Goal: Information Seeking & Learning: Learn about a topic

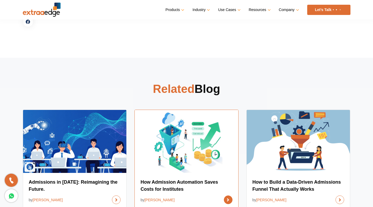
scroll to position [1894, 0]
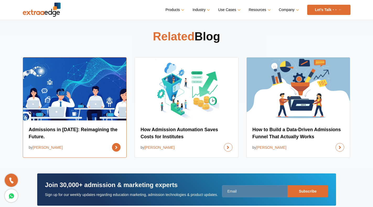
click at [120, 143] on link at bounding box center [116, 147] width 9 height 9
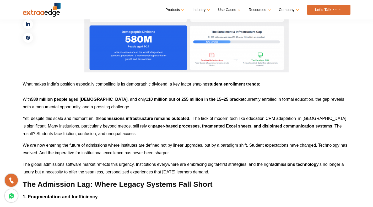
scroll to position [733, 0]
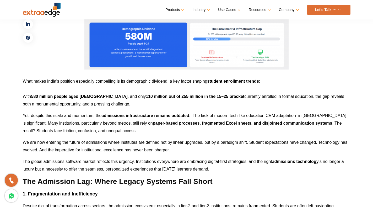
click at [110, 82] on span "What makes India’s position especially compelling is its demographic dividend, …" at bounding box center [115, 81] width 184 height 4
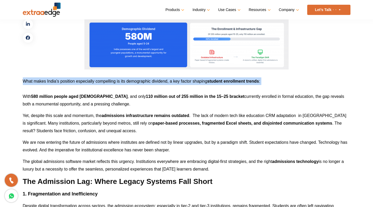
click at [110, 82] on span "What makes India’s position especially compelling is its demographic dividend, …" at bounding box center [115, 81] width 184 height 4
click at [108, 83] on span "What makes India’s position especially compelling is its demographic dividend, …" at bounding box center [115, 81] width 184 height 4
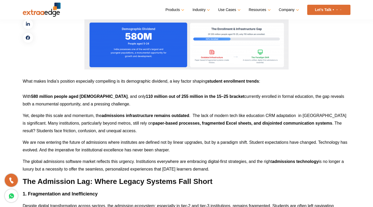
click at [79, 96] on b "580 million people aged 5–24" at bounding box center [79, 96] width 96 height 4
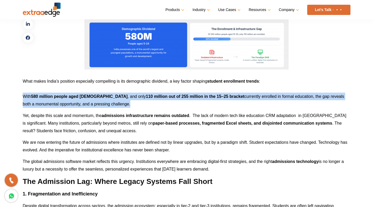
click at [79, 96] on b "580 million people aged 5–24" at bounding box center [79, 96] width 96 height 4
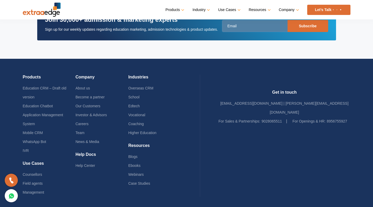
scroll to position [2580, 0]
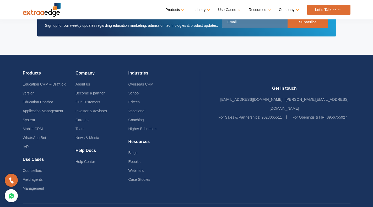
click at [181, 70] on h4 "Industries" at bounding box center [154, 74] width 53 height 9
click at [33, 133] on li "WhatsApp Bot" at bounding box center [49, 137] width 53 height 9
click at [33, 135] on link "WhatsApp Bot" at bounding box center [35, 137] width 24 height 4
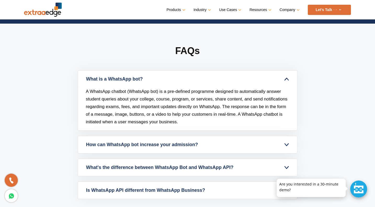
scroll to position [1466, 0]
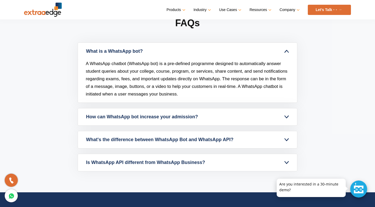
click at [123, 119] on link "How can WhatsApp bot increase your admission?" at bounding box center [187, 116] width 219 height 17
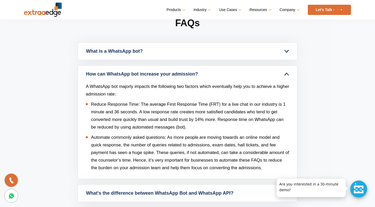
click at [110, 86] on p "A WhatsApp bot majorly impacts the following two factors which eventually help …" at bounding box center [188, 89] width 204 height 15
click at [113, 73] on link "How can WhatsApp bot increase your admission?" at bounding box center [187, 73] width 219 height 17
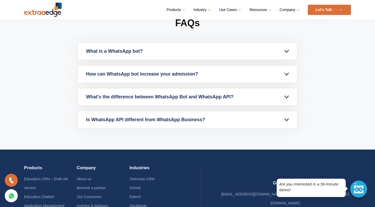
click at [113, 73] on link "How can WhatsApp bot increase your admission?" at bounding box center [187, 73] width 219 height 17
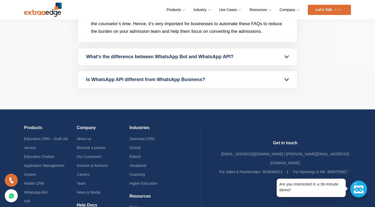
scroll to position [1545, 0]
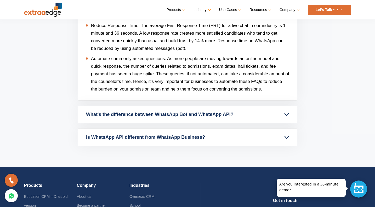
click at [115, 118] on link "What's the difference between WhatsApp Bot and WhatsApp API?" at bounding box center [187, 114] width 219 height 17
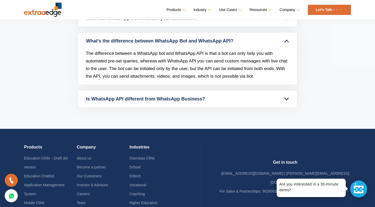
scroll to position [1492, 0]
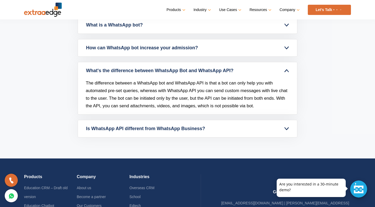
click at [141, 126] on link "Is WhatsApp API different from WhatsApp Business?" at bounding box center [187, 128] width 219 height 17
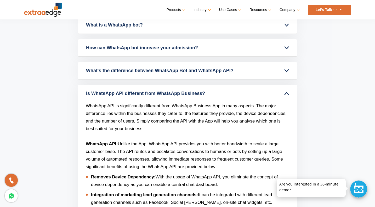
click at [188, 82] on div "What is a WhatsApp bot? A WhatsApp chatbot (WhatsApp bot) is a pre-defined prog…" at bounding box center [188, 208] width 220 height 385
click at [186, 90] on link "Is WhatsApp API different from WhatsApp Business?" at bounding box center [187, 93] width 219 height 17
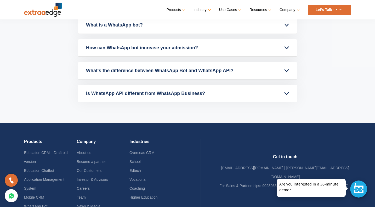
click at [366, 96] on section "FAQs What is a WhatsApp bot? A WhatsApp chatbot (WhatsApp bot) is a pre-defined…" at bounding box center [187, 46] width 375 height 153
click at [360, 96] on section "FAQs What is a WhatsApp bot? A WhatsApp chatbot (WhatsApp bot) is a pre-defined…" at bounding box center [187, 46] width 375 height 153
